Goal: Information Seeking & Learning: Learn about a topic

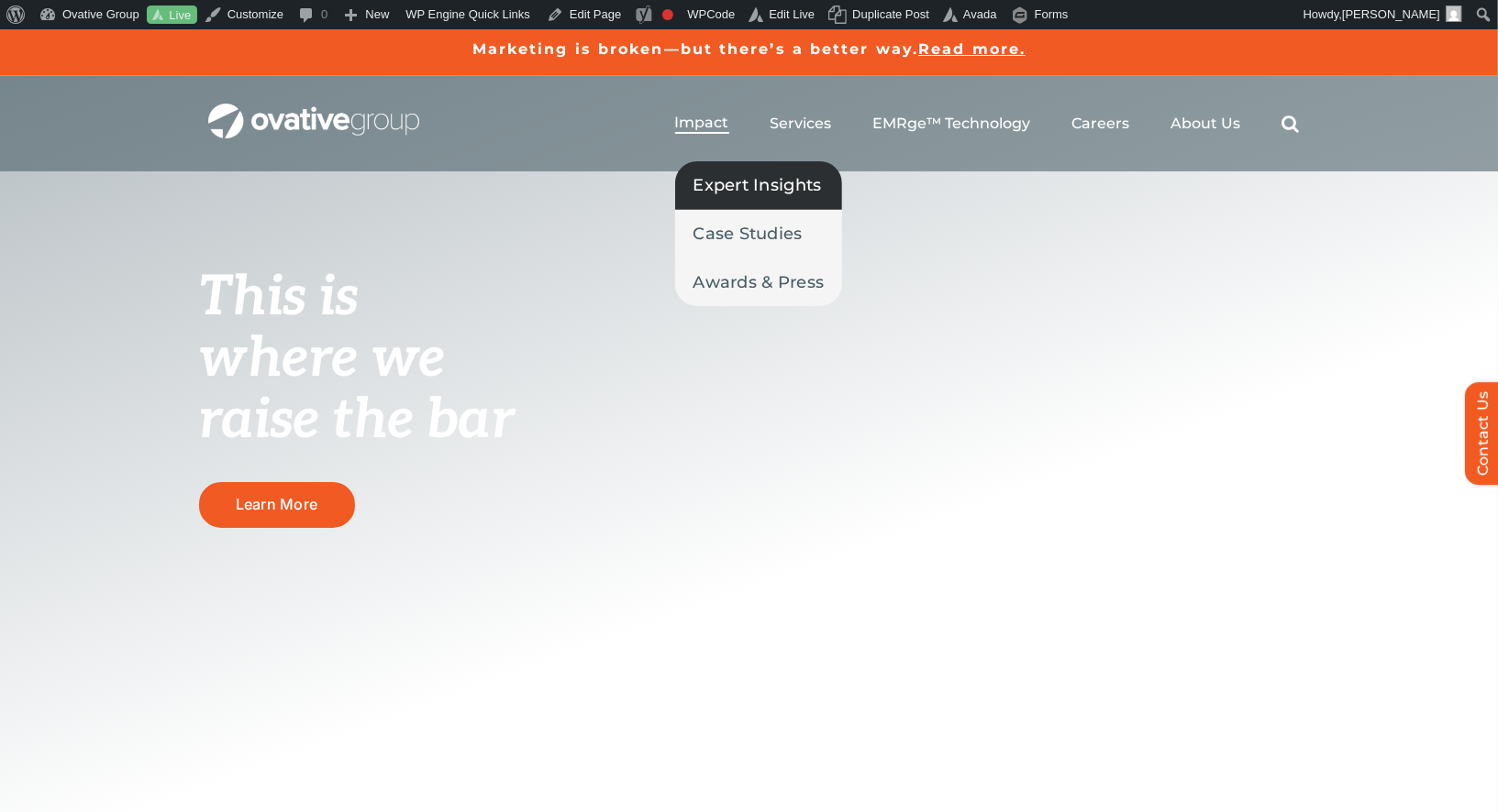
click at [714, 196] on span "Expert Insights" at bounding box center [757, 185] width 128 height 25
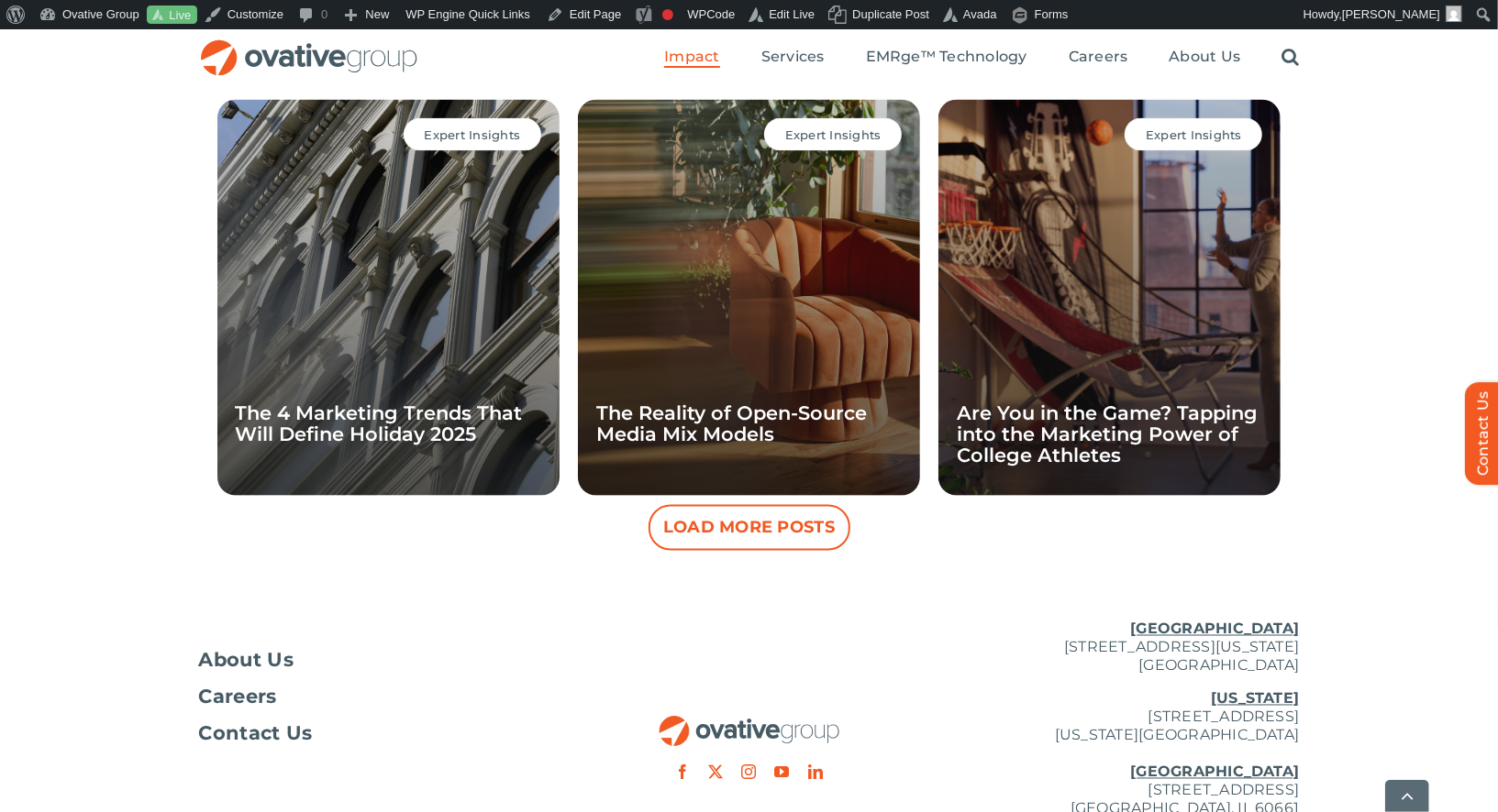
scroll to position [1812, 0]
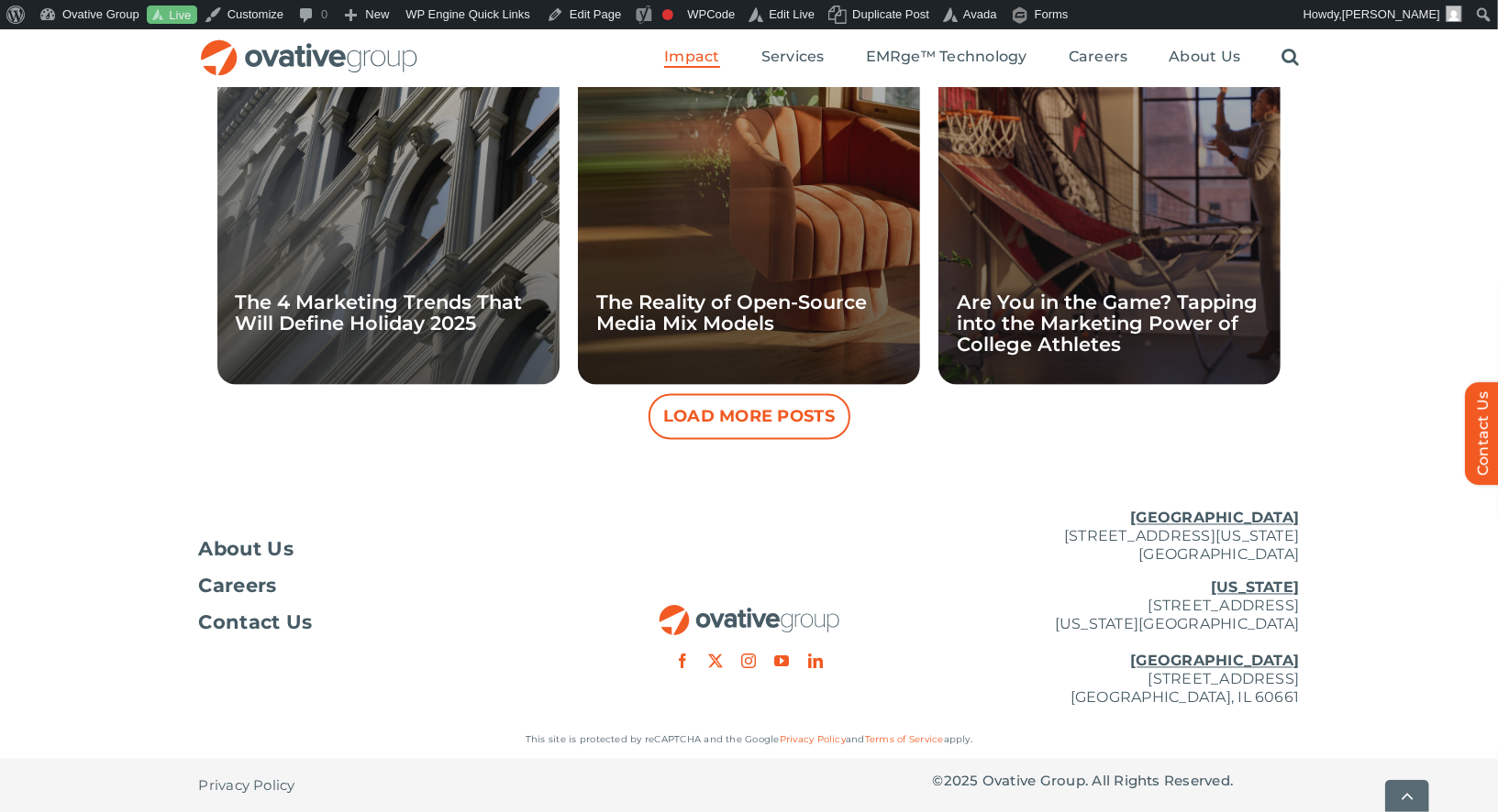
click at [778, 424] on button "Load More Posts" at bounding box center [749, 417] width 202 height 46
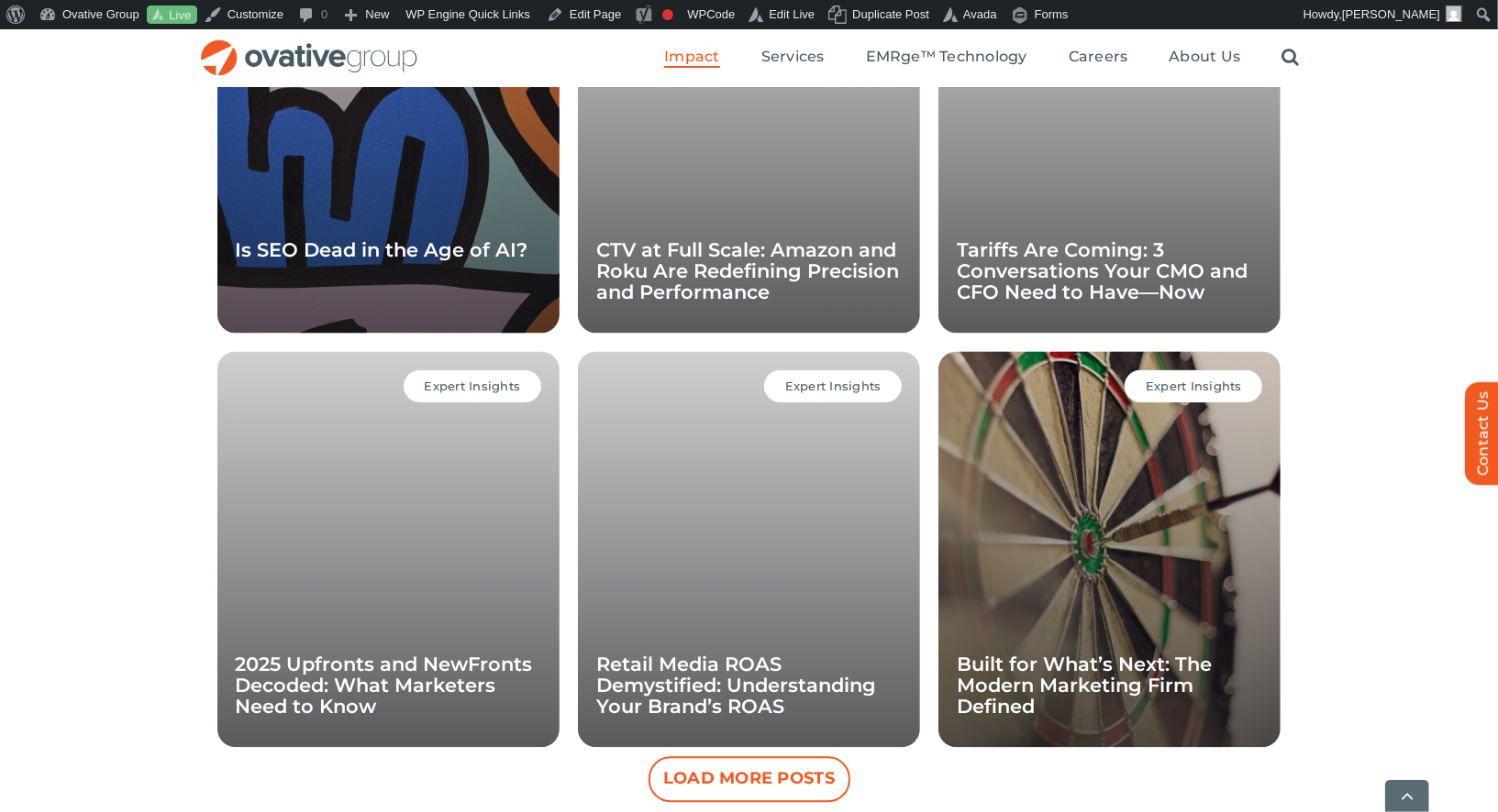
scroll to position [2640, 0]
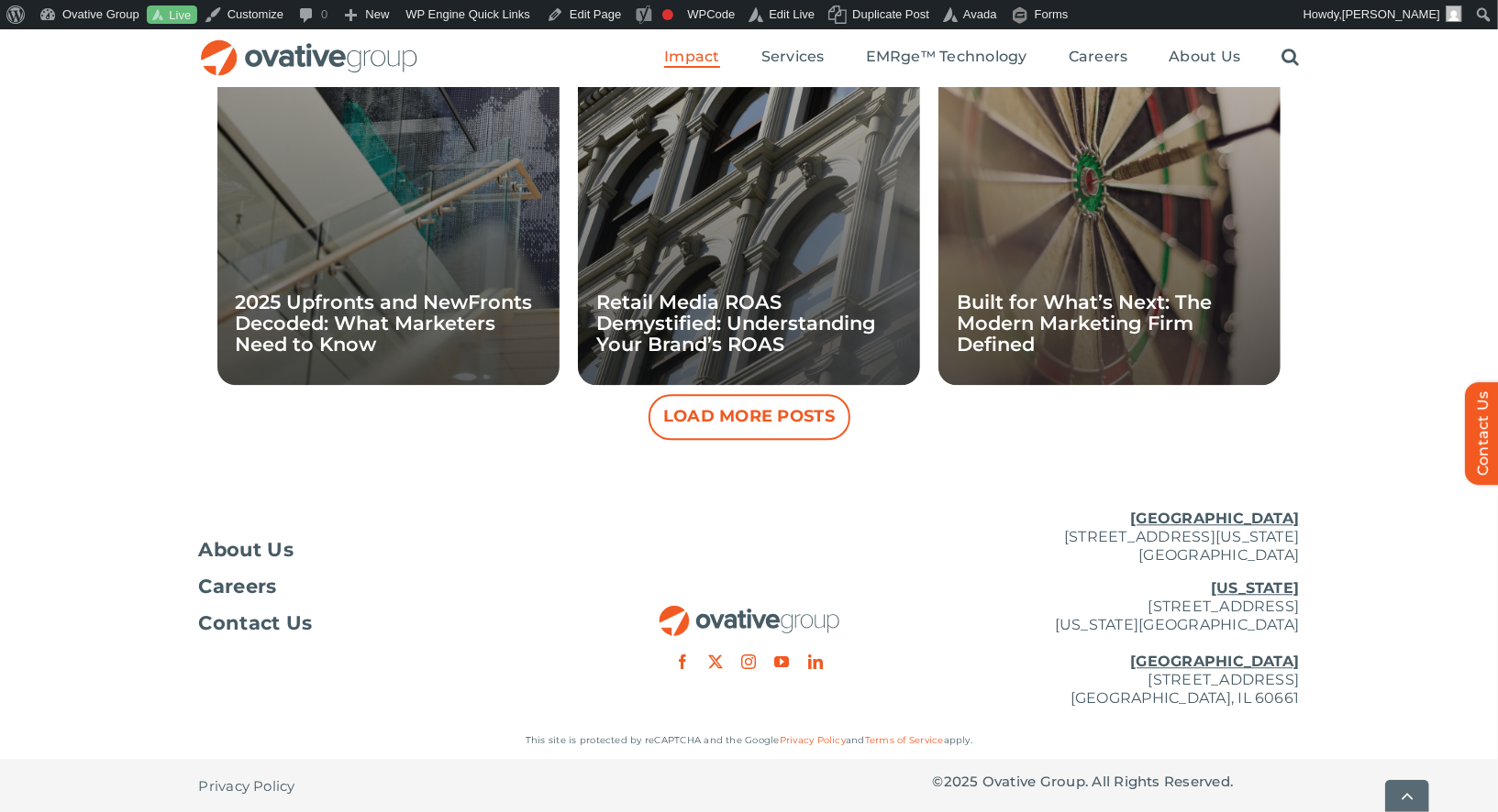
click at [782, 416] on button "Load More Posts" at bounding box center [749, 417] width 202 height 46
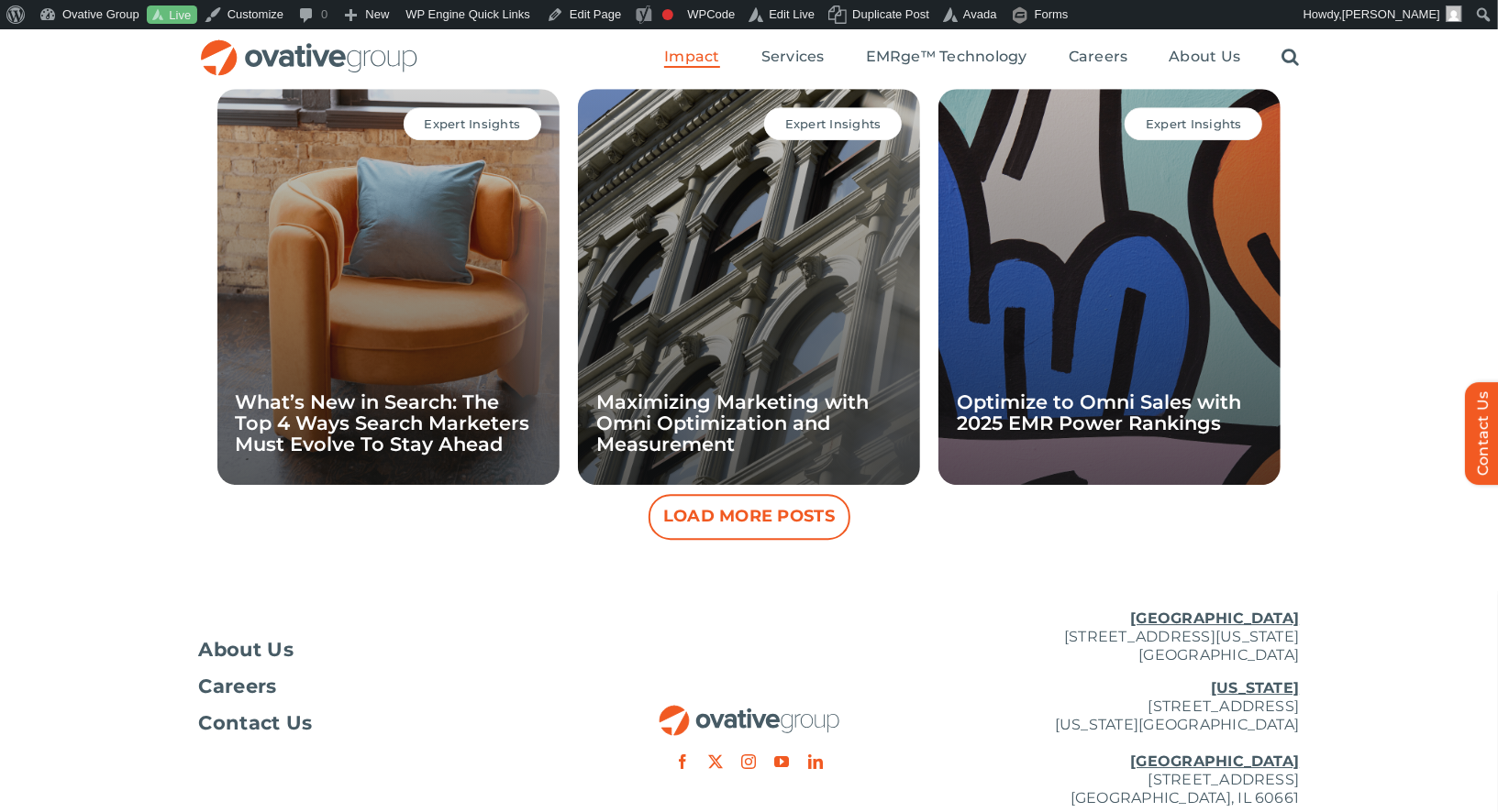
scroll to position [3364, 0]
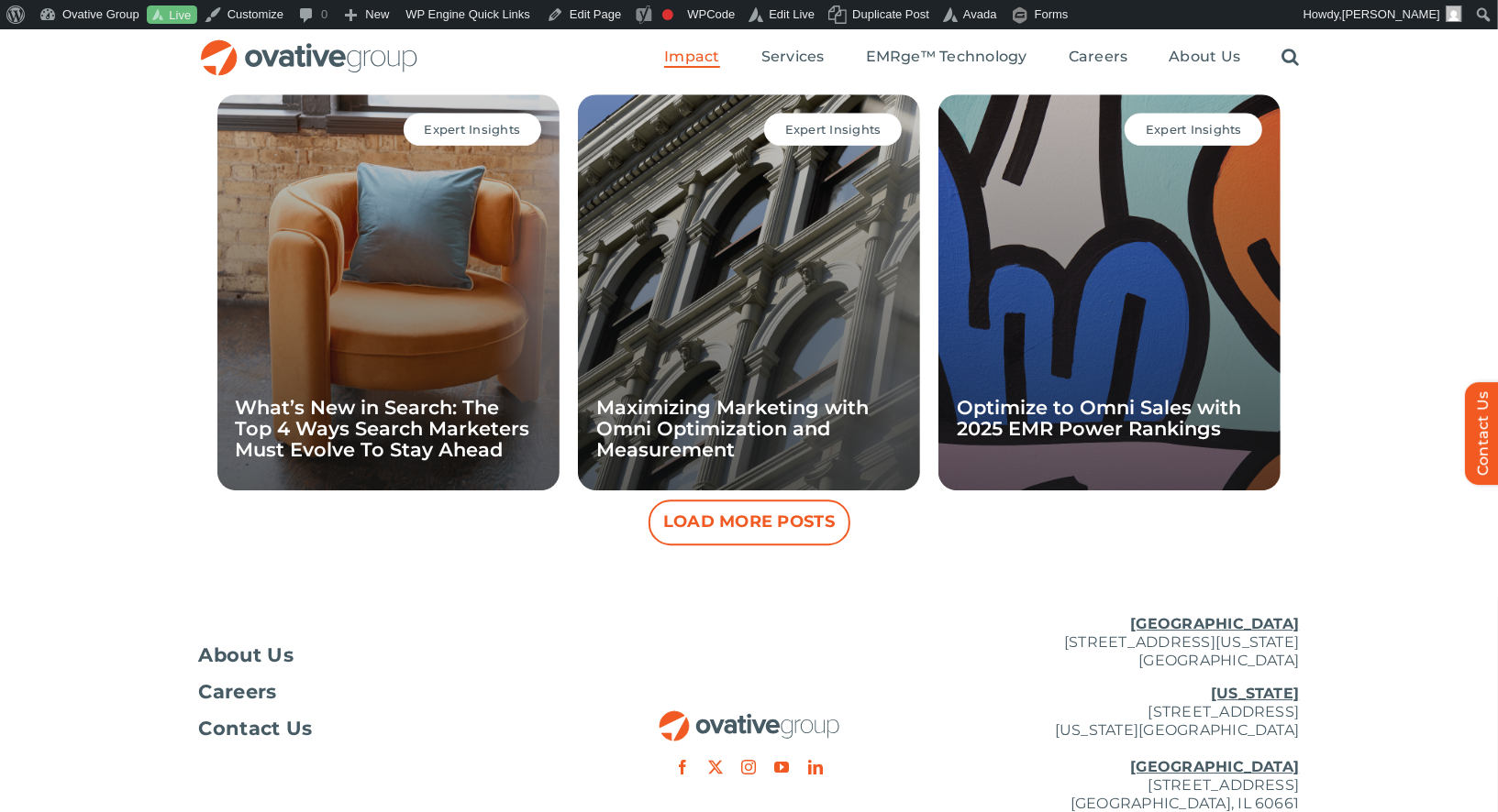
click at [753, 530] on button "Load More Posts" at bounding box center [749, 522] width 202 height 46
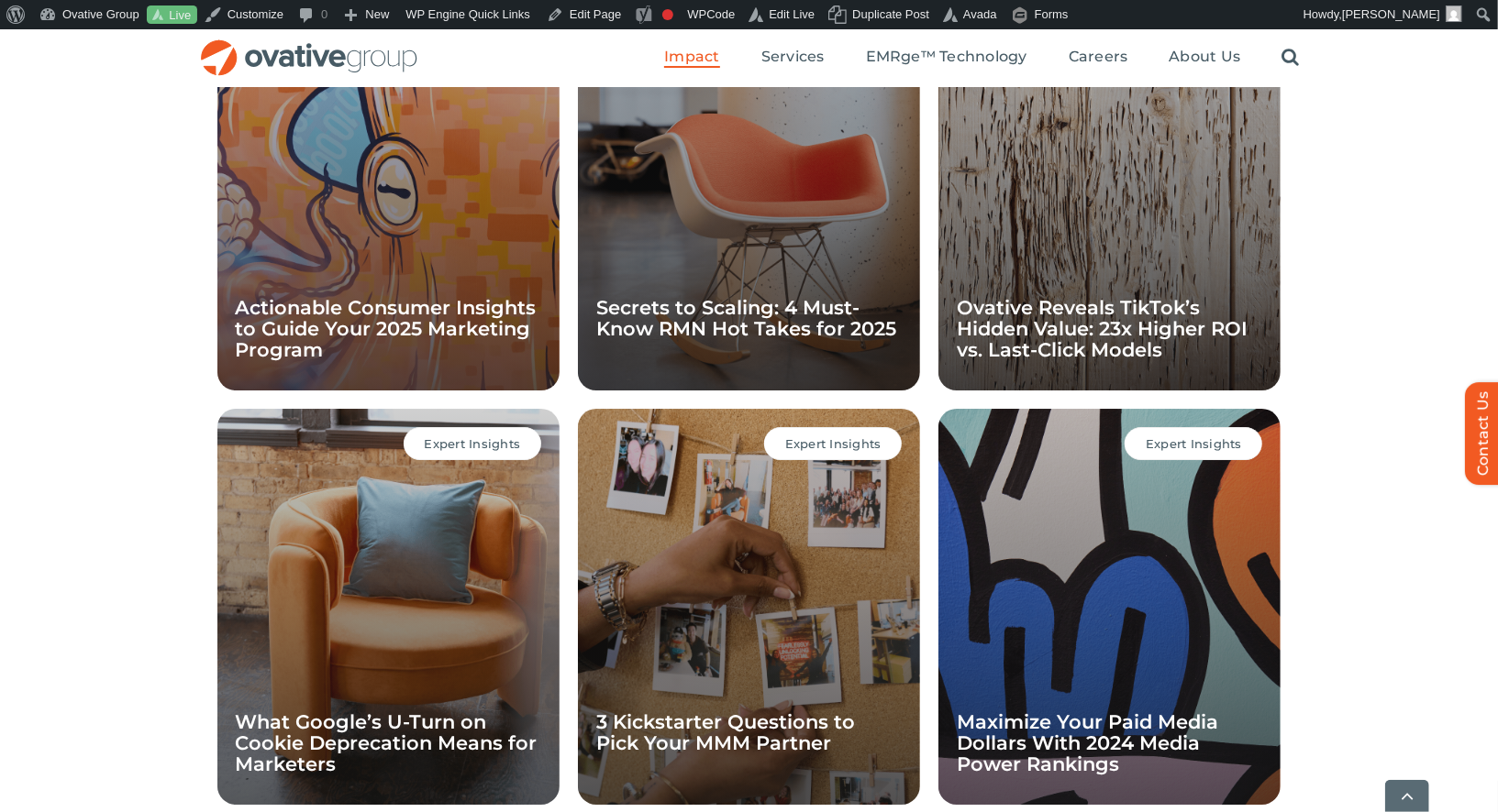
scroll to position [3880, 0]
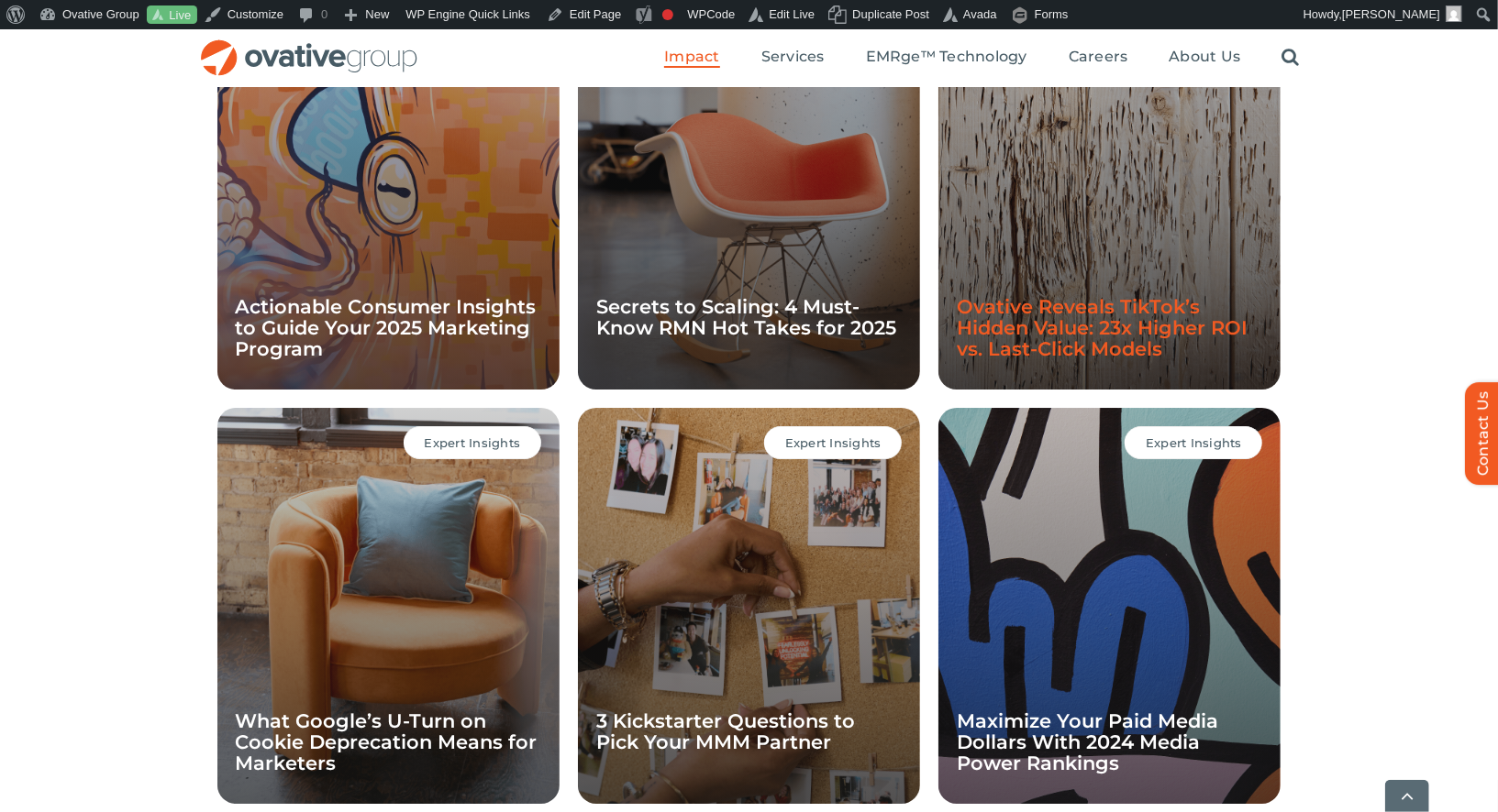
click at [1007, 335] on link "Ovative Reveals TikTok’s Hidden Value: 23x Higher ROI vs. Last-Click Models" at bounding box center [1102, 328] width 291 height 66
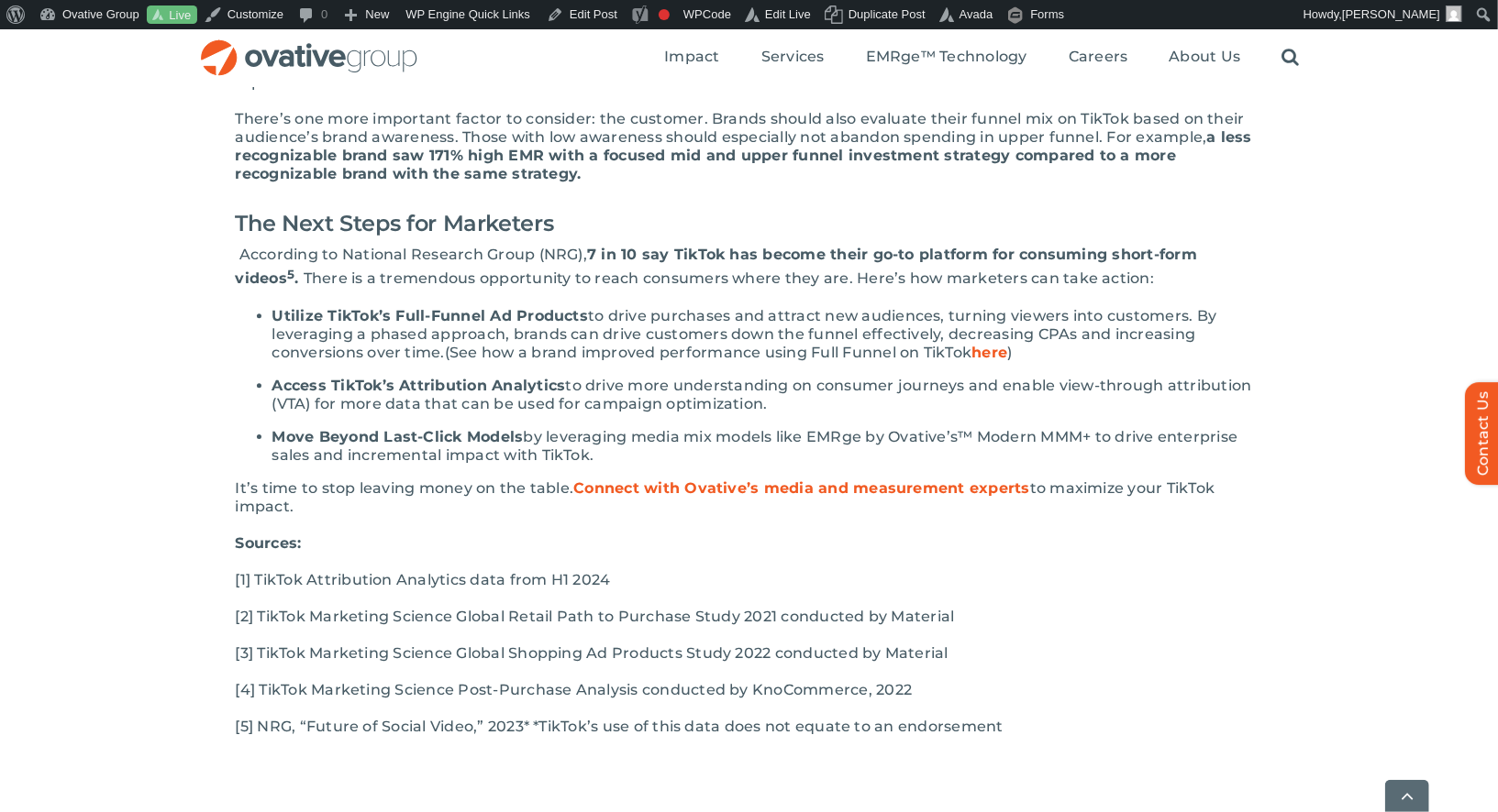
scroll to position [3546, 0]
